Goal: Information Seeking & Learning: Learn about a topic

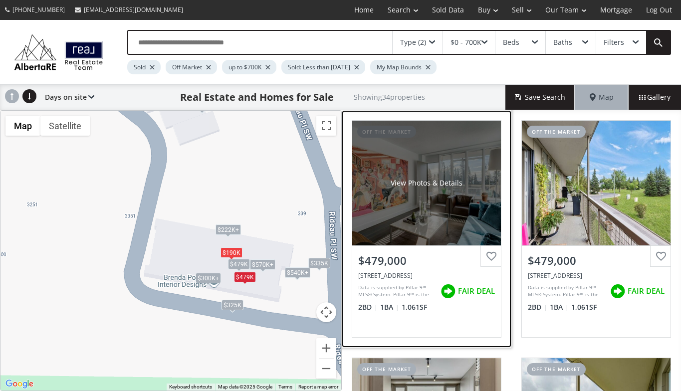
click at [443, 203] on div "View Photos & Details" at bounding box center [426, 183] width 149 height 125
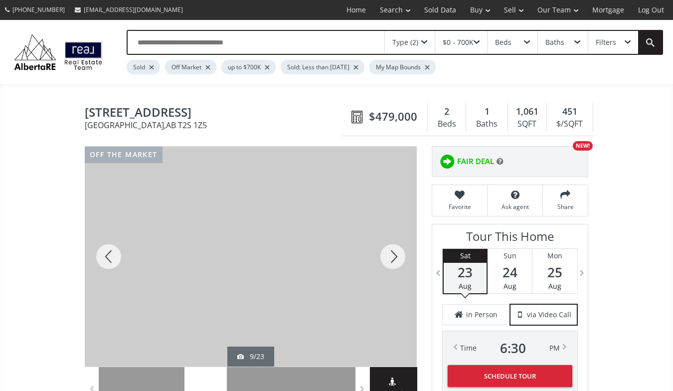
click at [393, 259] on div at bounding box center [393, 257] width 48 height 220
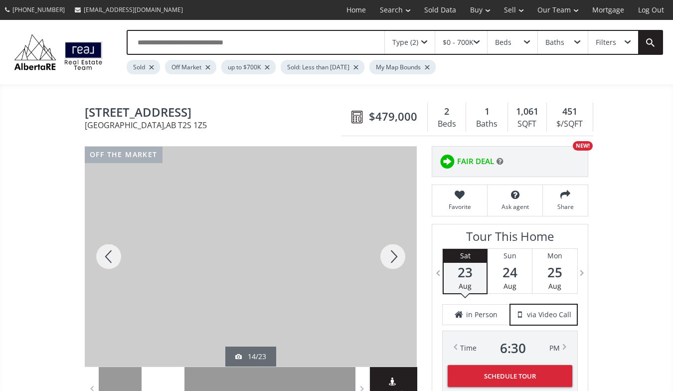
click at [393, 259] on div at bounding box center [393, 257] width 48 height 220
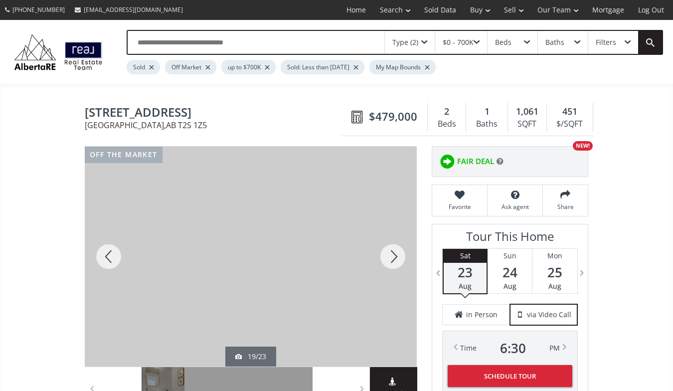
click at [393, 259] on div at bounding box center [393, 257] width 48 height 220
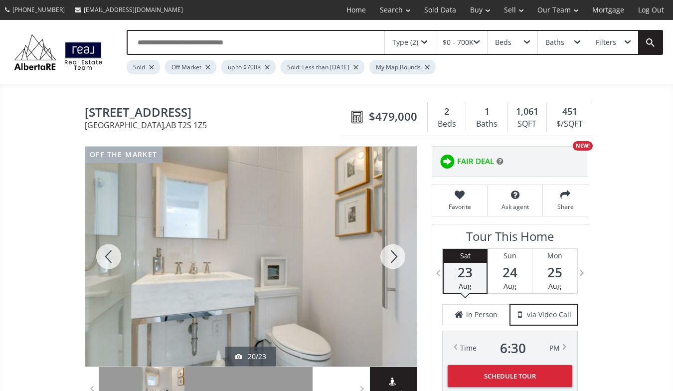
click at [393, 259] on div at bounding box center [393, 257] width 48 height 220
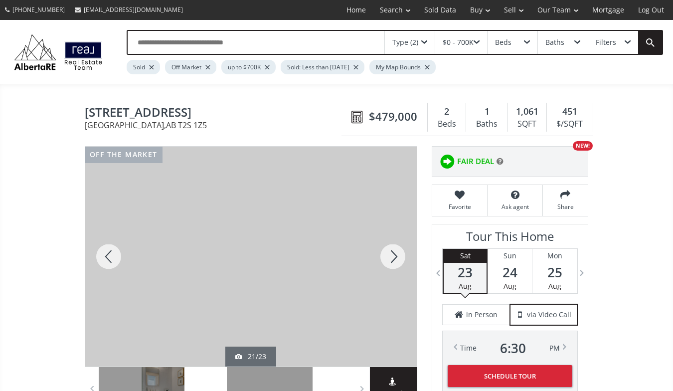
click at [393, 259] on div at bounding box center [393, 257] width 48 height 220
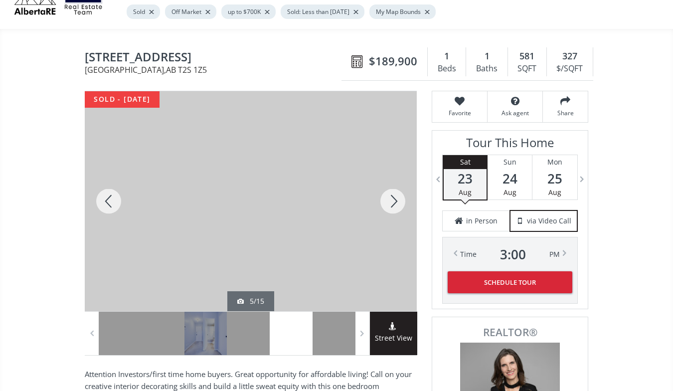
scroll to position [50, 0]
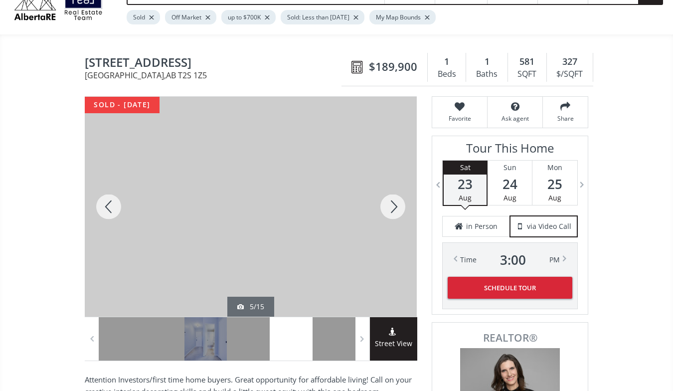
click at [391, 207] on div at bounding box center [393, 207] width 48 height 220
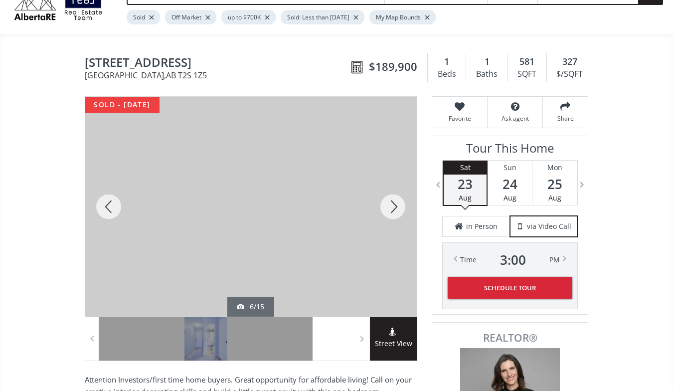
click at [391, 207] on div at bounding box center [393, 207] width 48 height 220
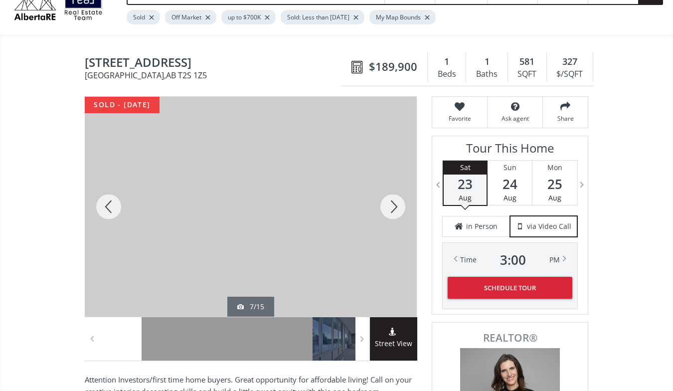
click at [391, 207] on div at bounding box center [393, 207] width 48 height 220
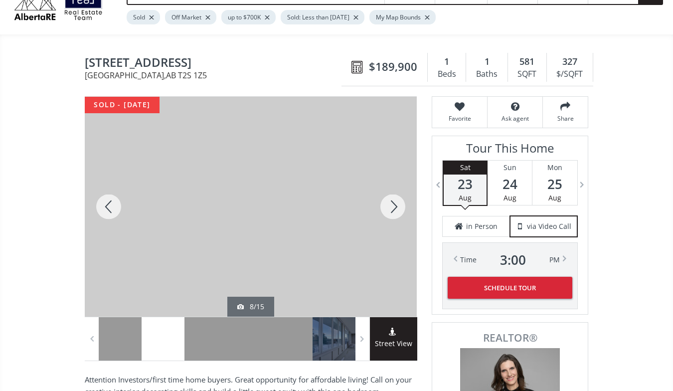
click at [391, 207] on div at bounding box center [393, 207] width 48 height 220
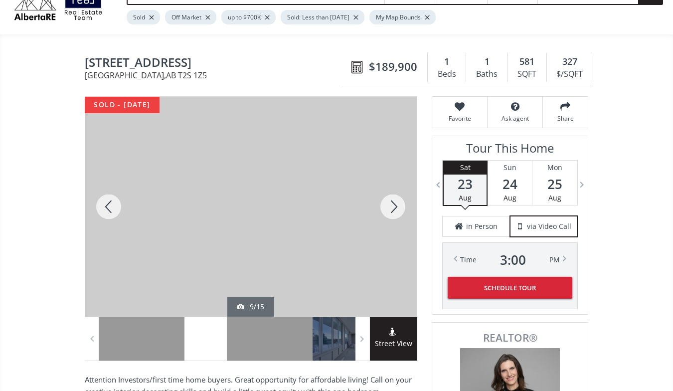
click at [391, 207] on div at bounding box center [393, 207] width 48 height 220
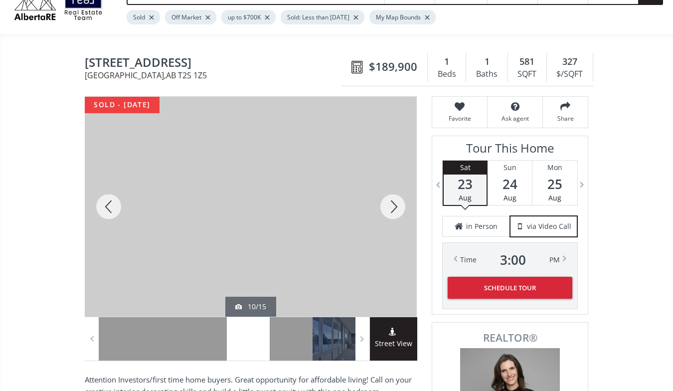
click at [391, 207] on div at bounding box center [393, 207] width 48 height 220
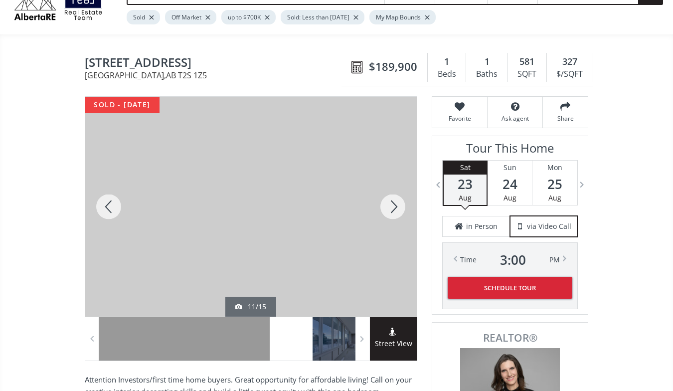
click at [391, 207] on div at bounding box center [393, 207] width 48 height 220
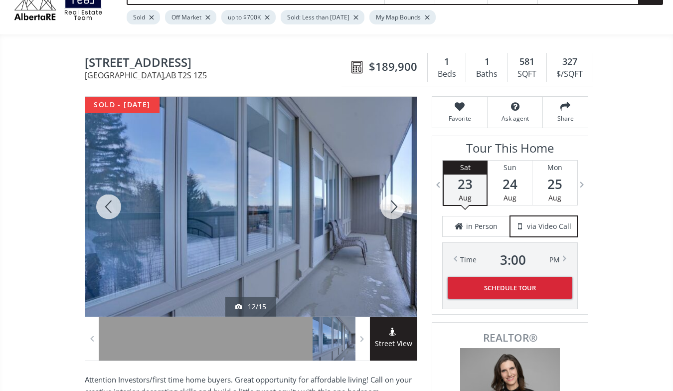
click at [391, 207] on div at bounding box center [393, 207] width 48 height 220
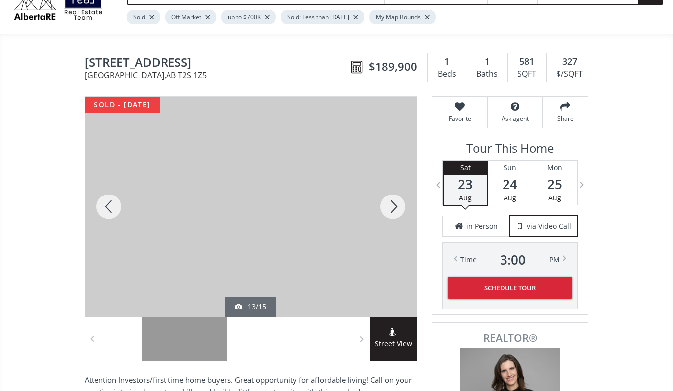
click at [391, 207] on div at bounding box center [393, 207] width 48 height 220
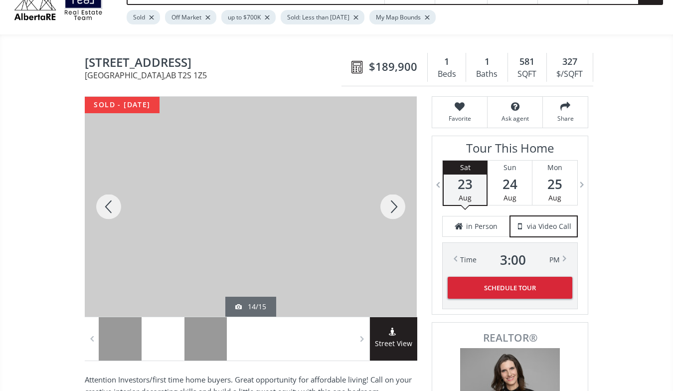
click at [391, 207] on div at bounding box center [393, 207] width 48 height 220
